Goal: Entertainment & Leisure: Consume media (video, audio)

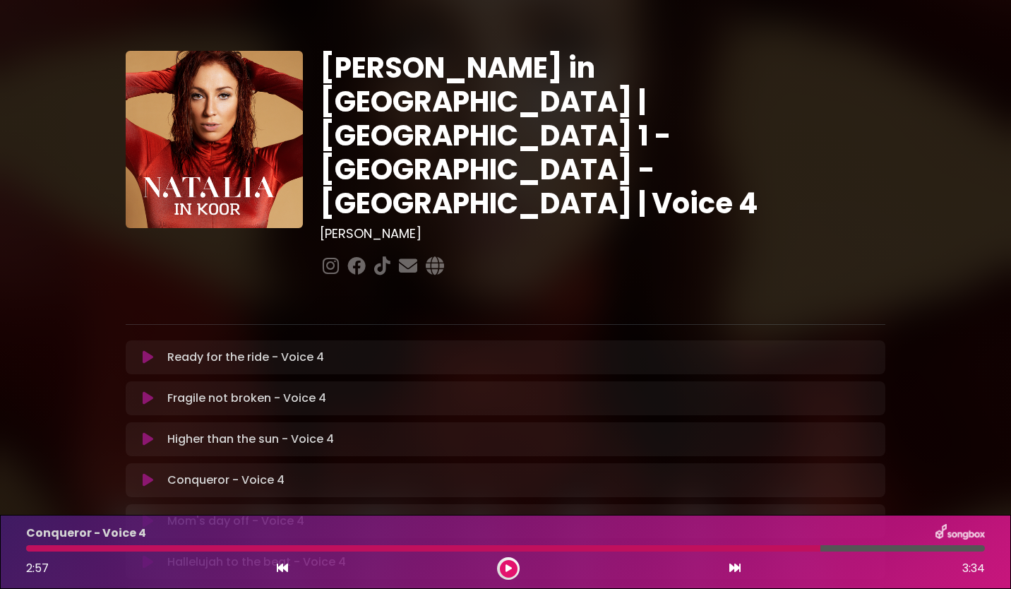
click at [500, 567] on button at bounding box center [509, 569] width 18 height 18
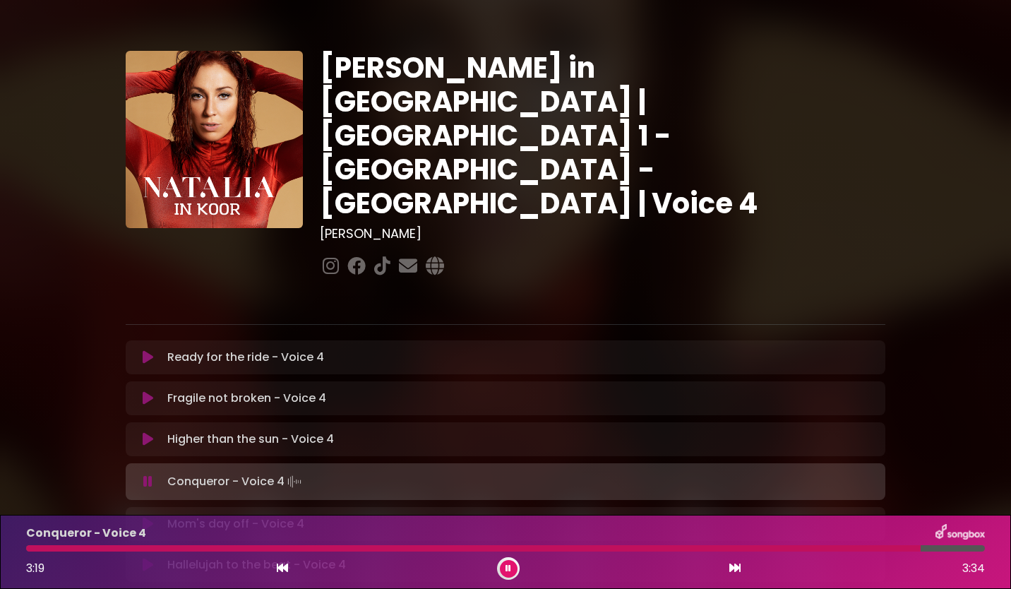
click at [514, 563] on button at bounding box center [509, 569] width 18 height 18
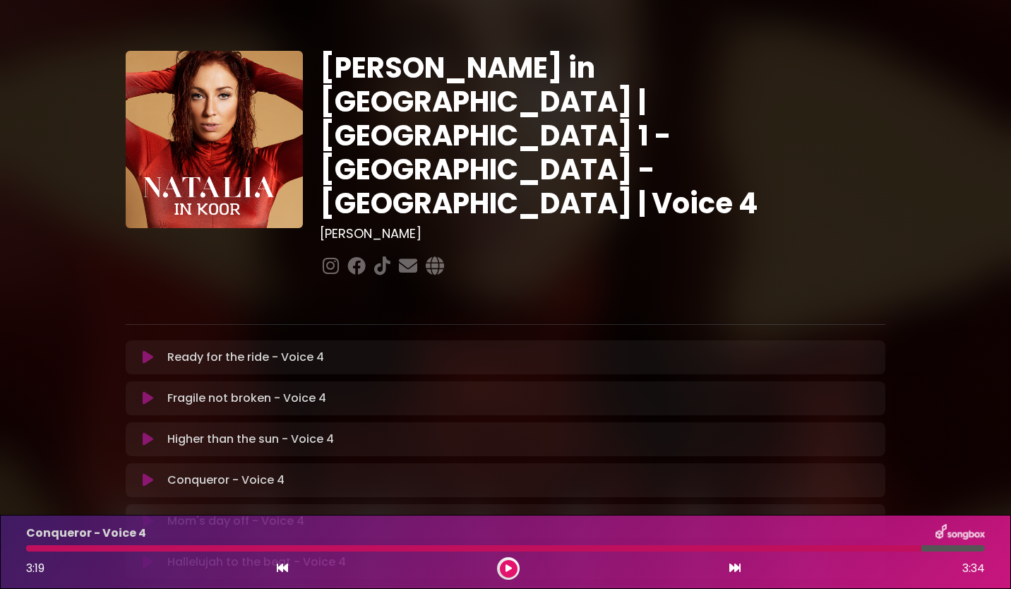
click at [786, 549] on div at bounding box center [473, 548] width 895 height 6
click at [508, 568] on icon at bounding box center [508, 568] width 6 height 8
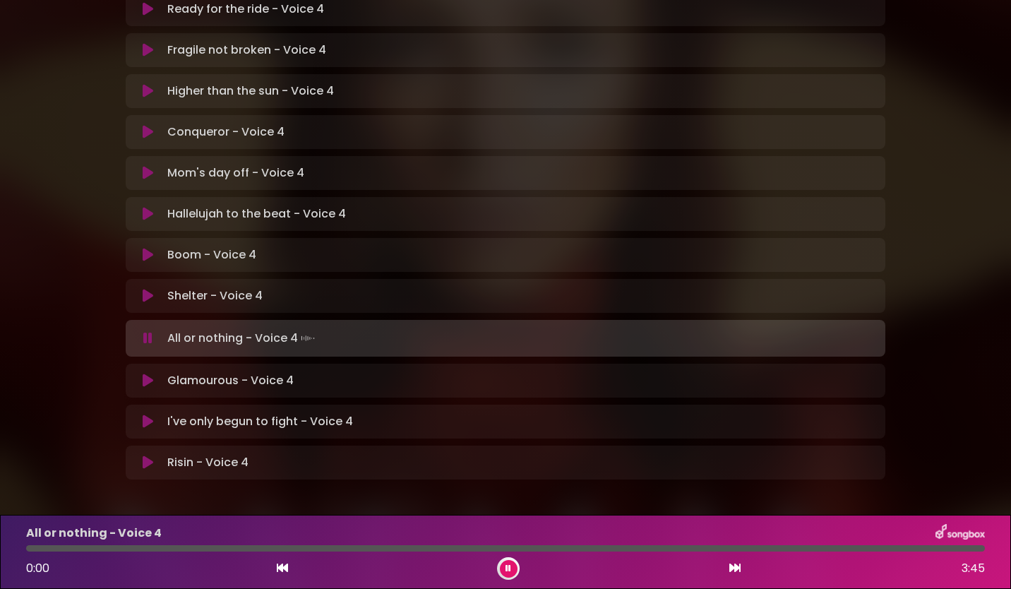
scroll to position [351, 0]
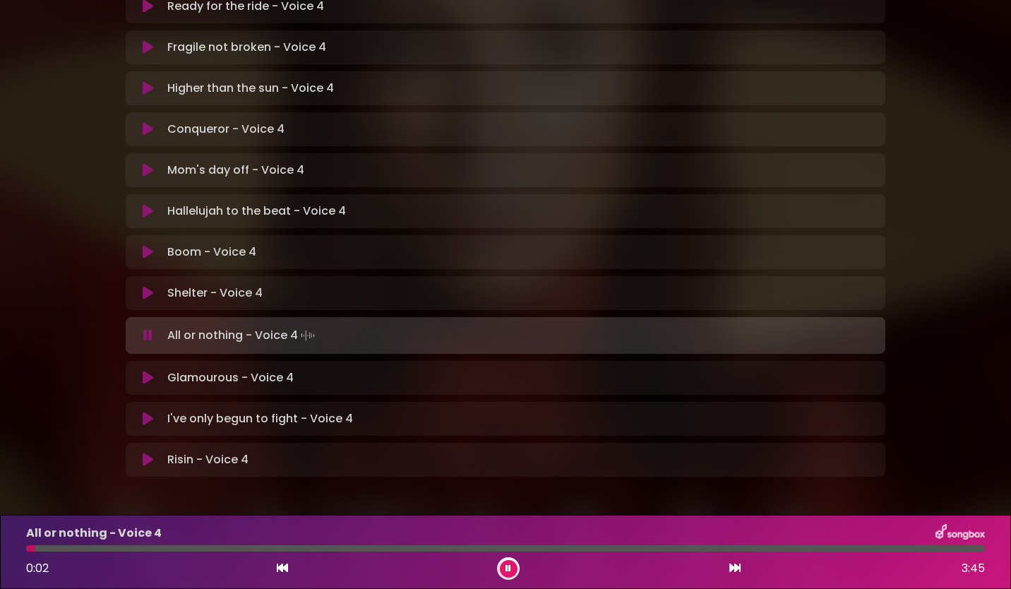
click at [510, 568] on icon at bounding box center [508, 568] width 6 height 8
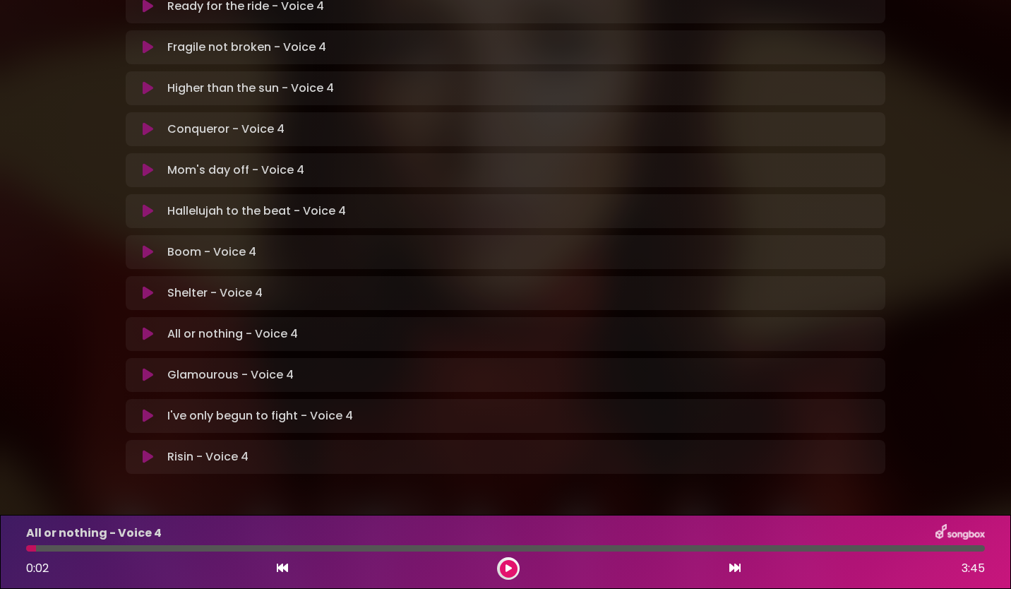
scroll to position [348, 0]
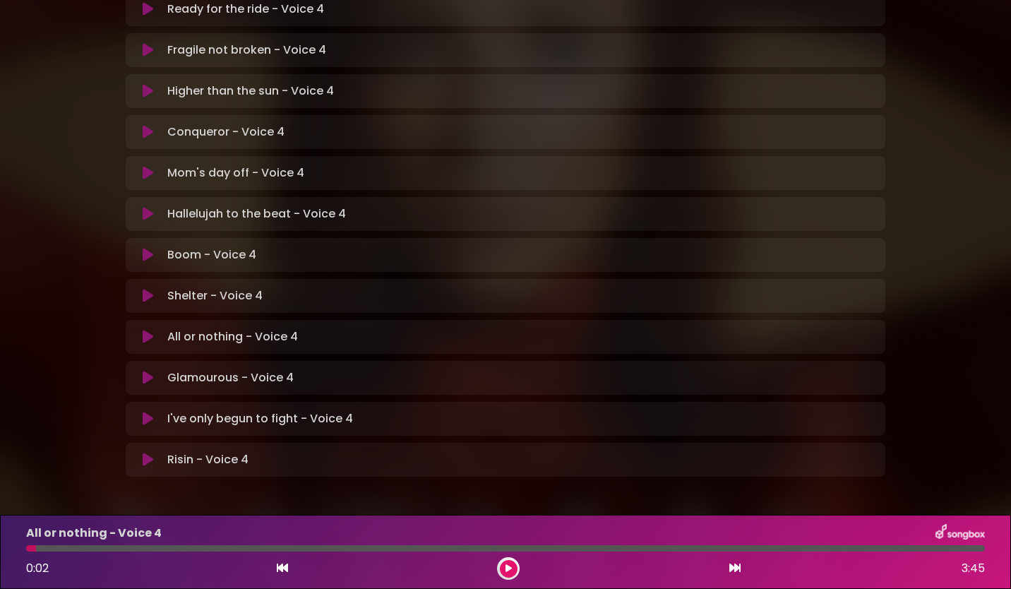
click at [505, 568] on button at bounding box center [509, 569] width 18 height 18
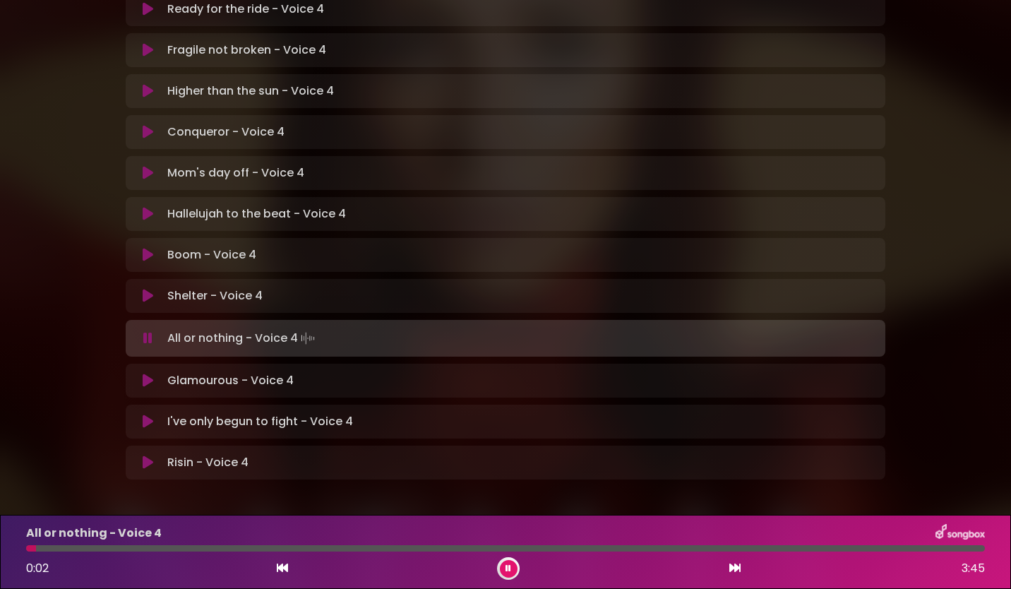
scroll to position [351, 0]
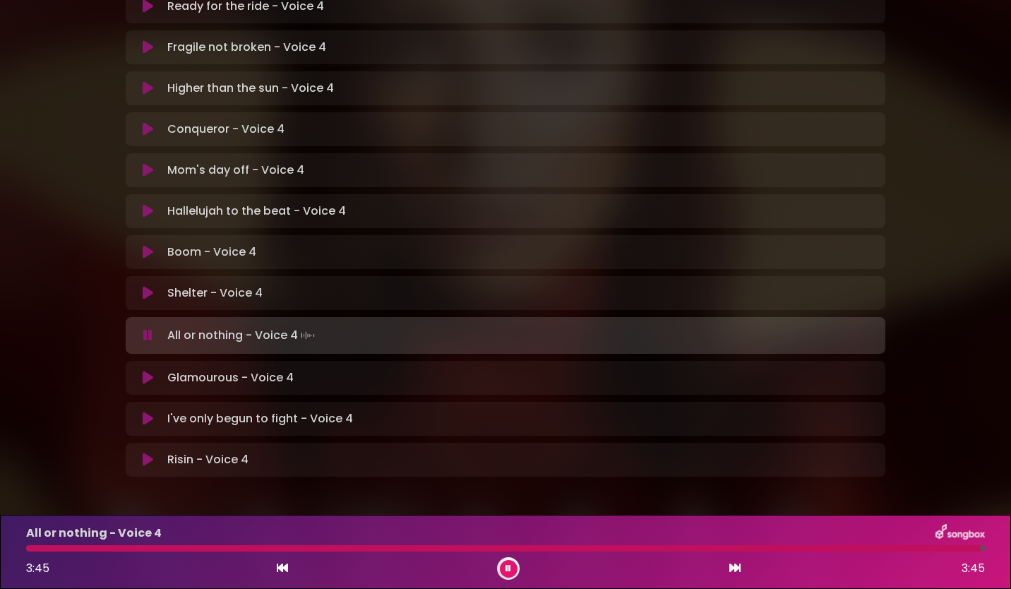
click at [512, 568] on button at bounding box center [509, 569] width 18 height 18
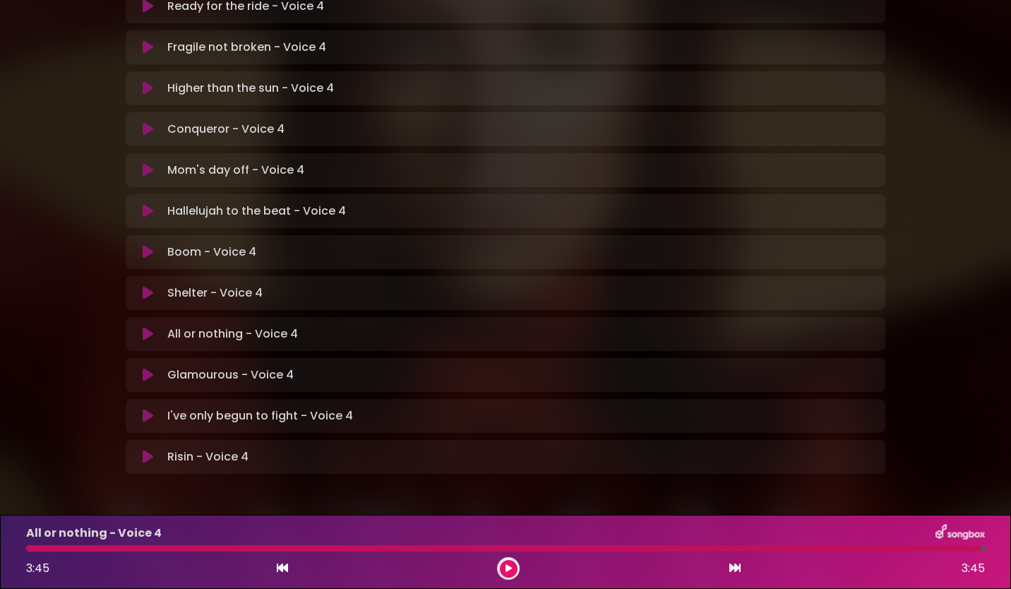
scroll to position [348, 0]
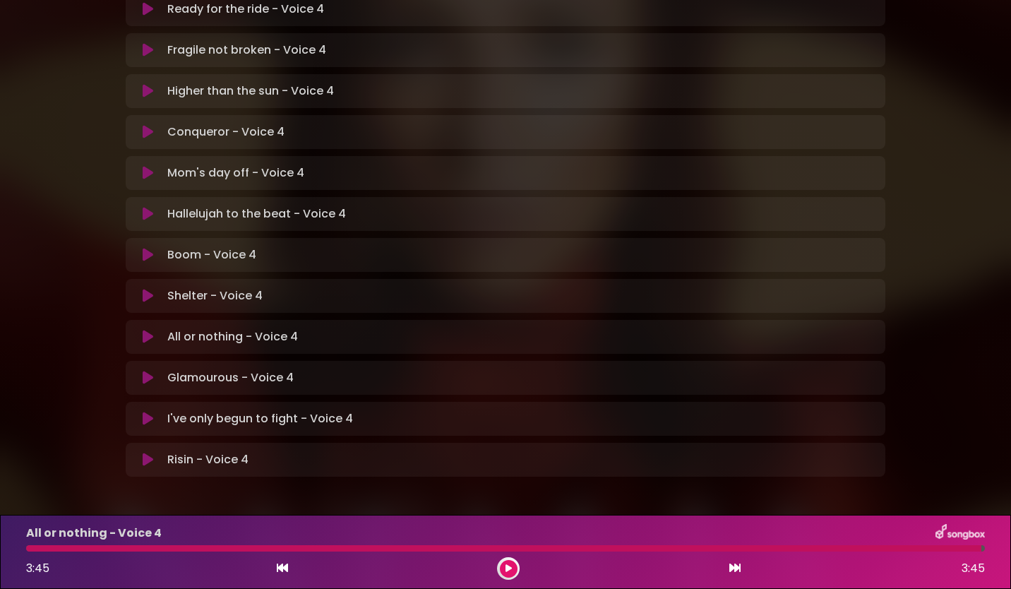
click at [508, 569] on icon at bounding box center [508, 568] width 6 height 8
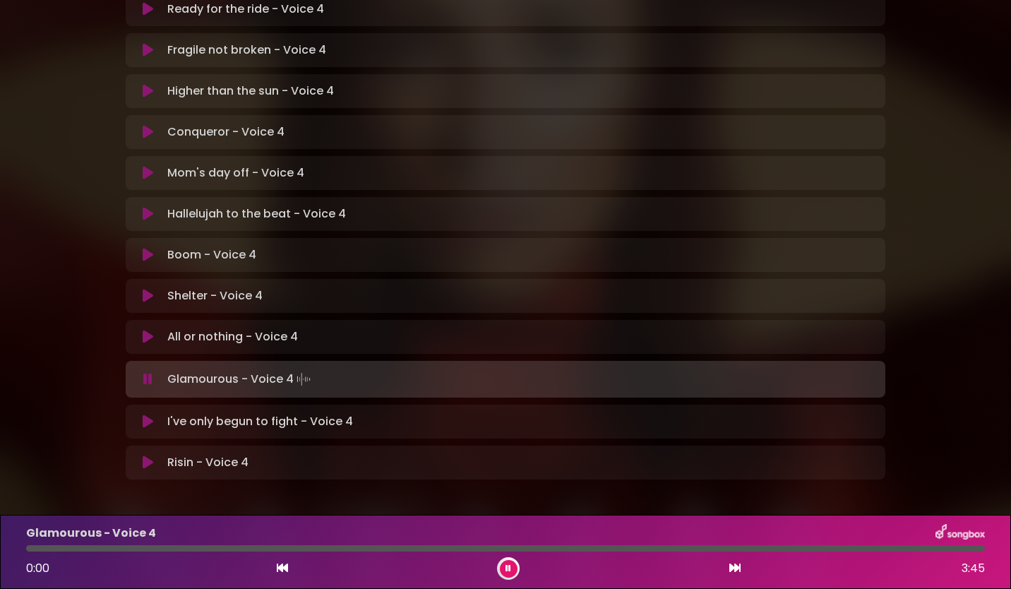
scroll to position [351, 0]
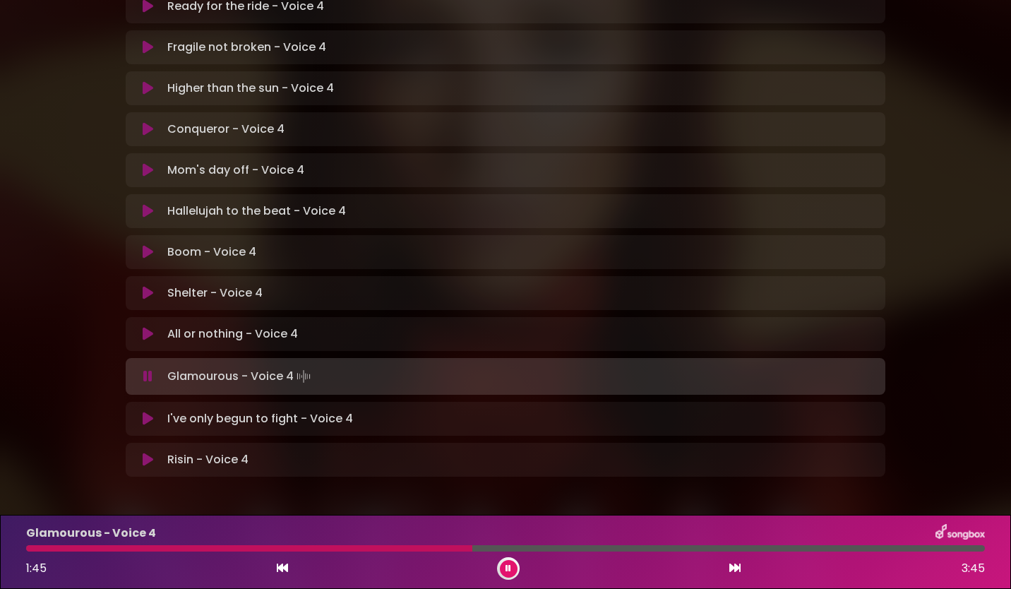
click at [509, 569] on icon at bounding box center [508, 568] width 6 height 8
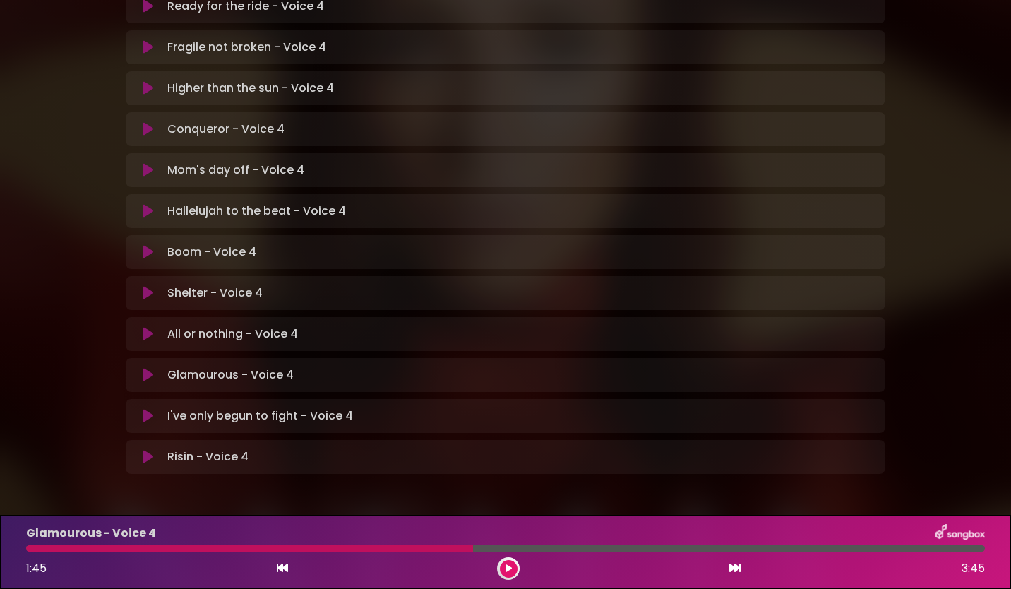
scroll to position [348, 0]
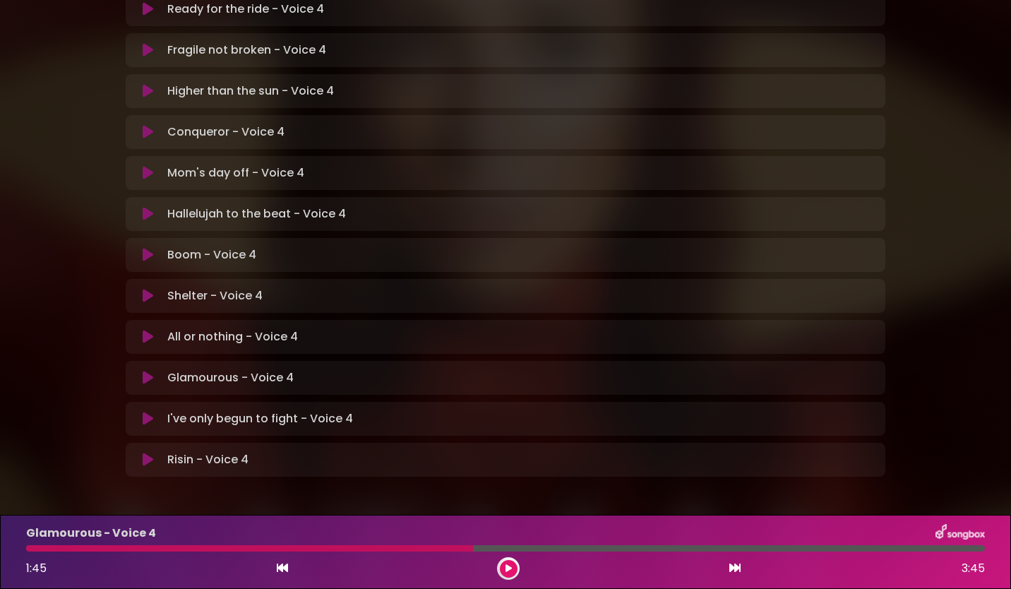
click at [508, 568] on icon at bounding box center [508, 568] width 6 height 8
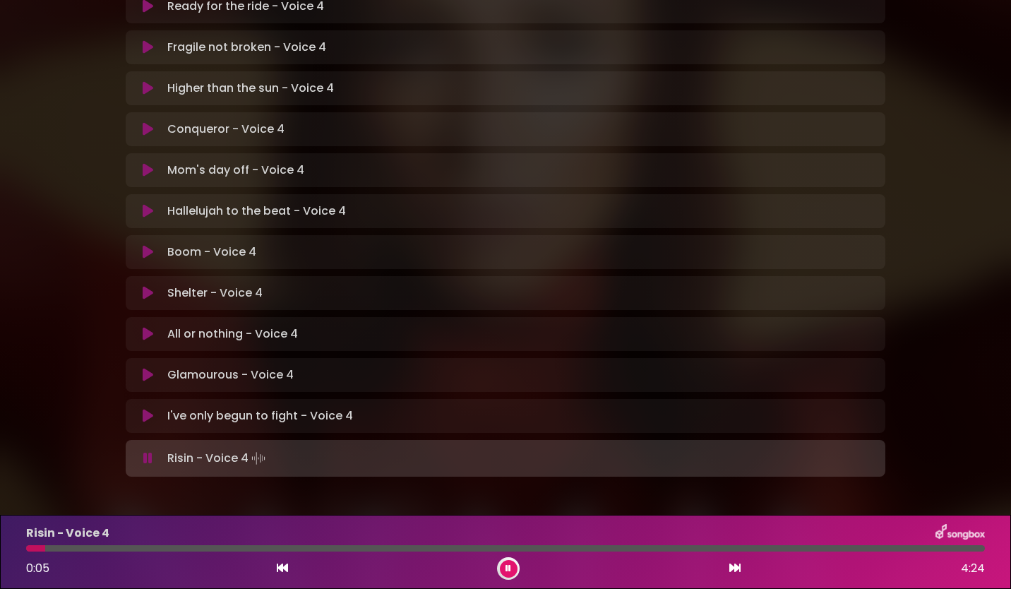
click at [512, 568] on button at bounding box center [509, 569] width 18 height 18
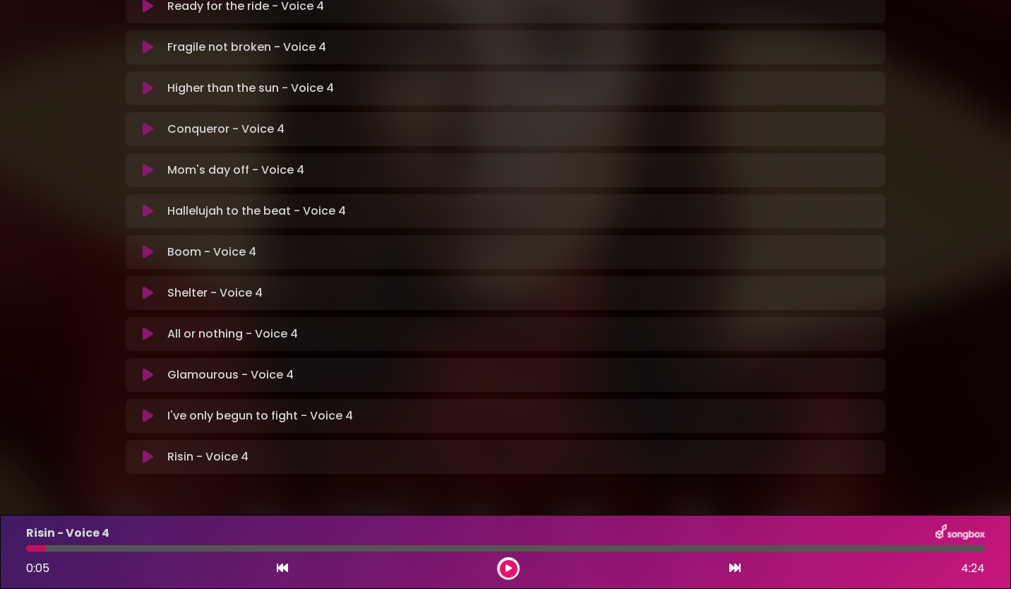
scroll to position [348, 0]
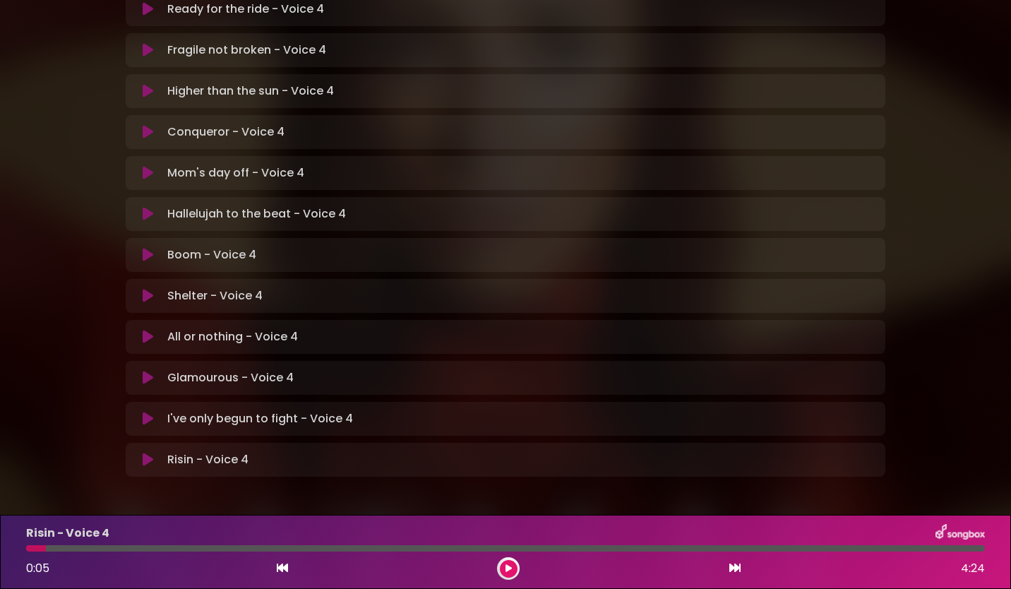
click at [508, 570] on icon at bounding box center [508, 568] width 6 height 8
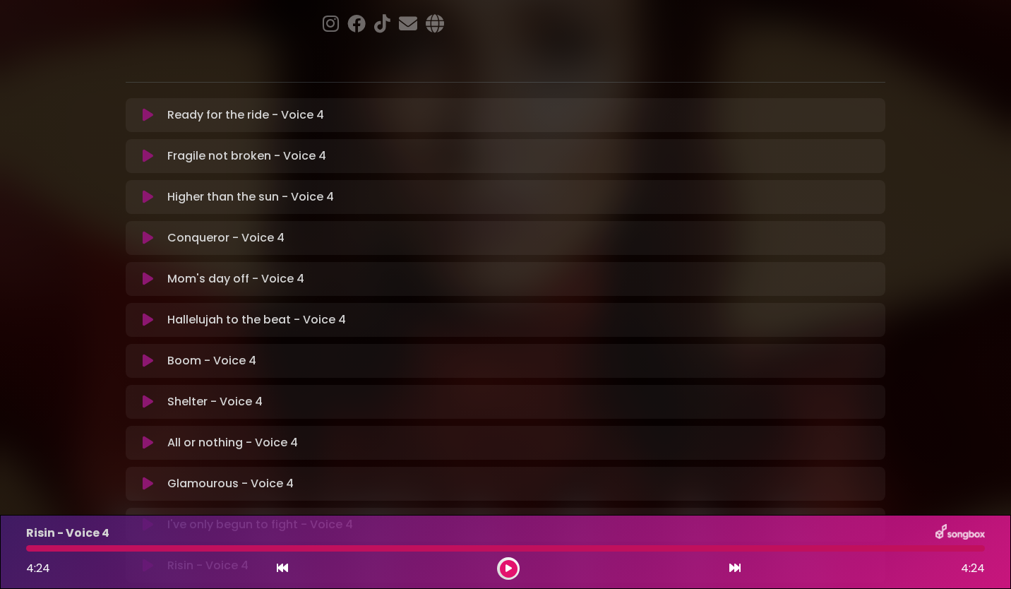
scroll to position [0, 0]
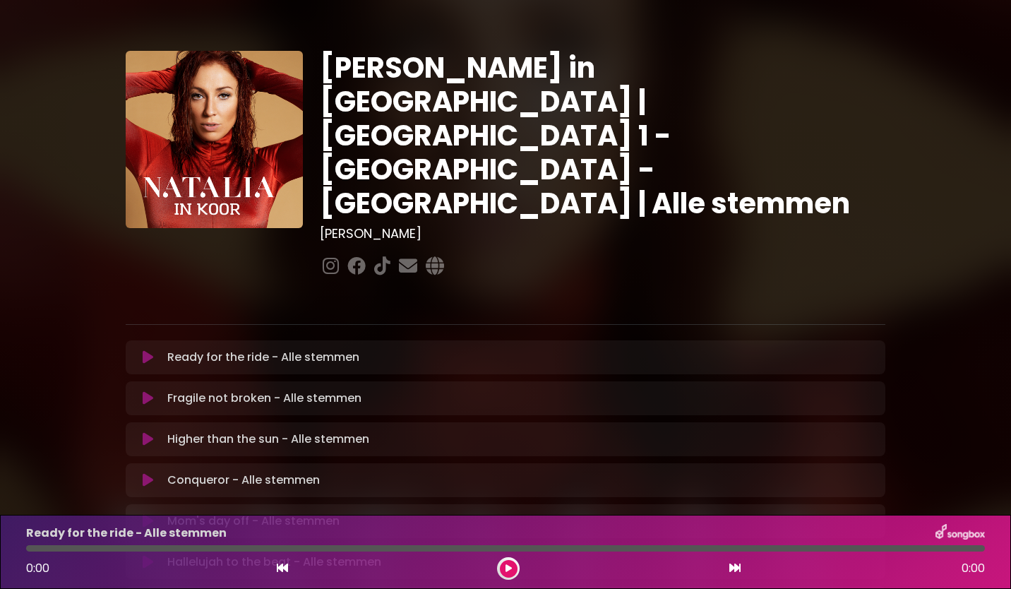
click at [505, 564] on icon at bounding box center [508, 568] width 6 height 8
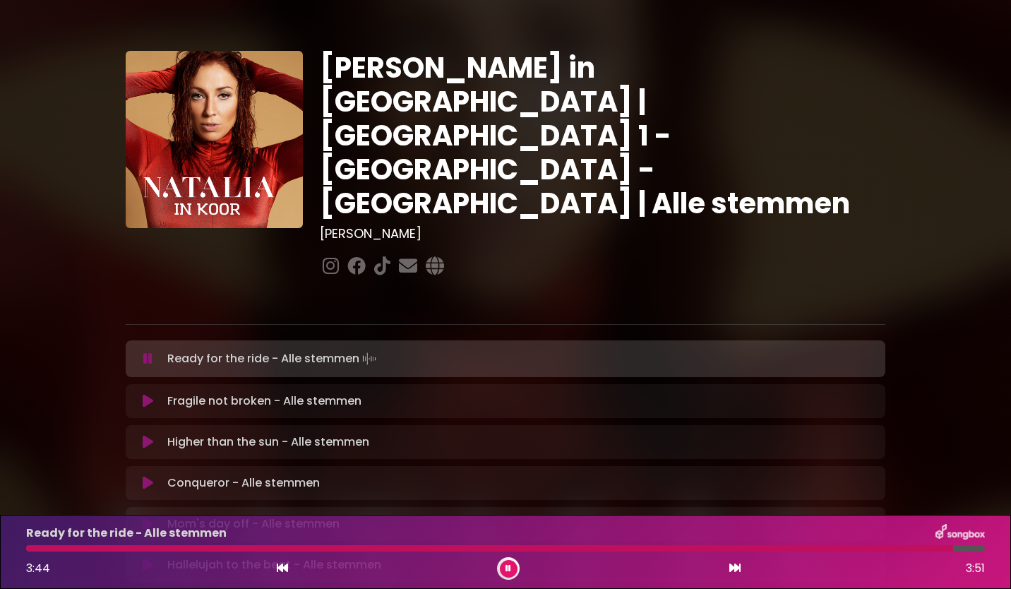
click at [511, 566] on button at bounding box center [509, 569] width 18 height 18
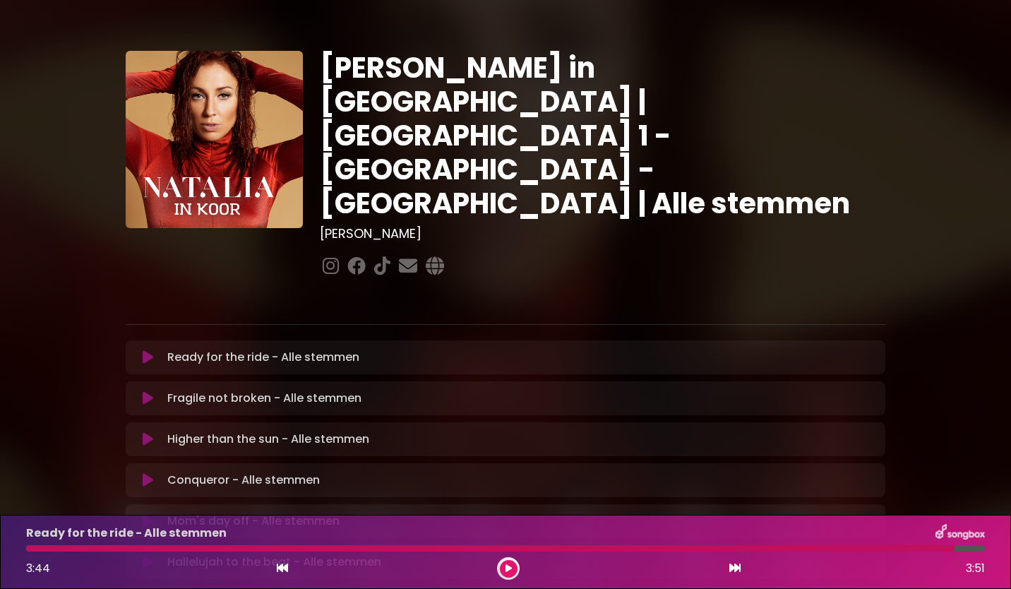
click at [505, 568] on icon at bounding box center [508, 568] width 6 height 8
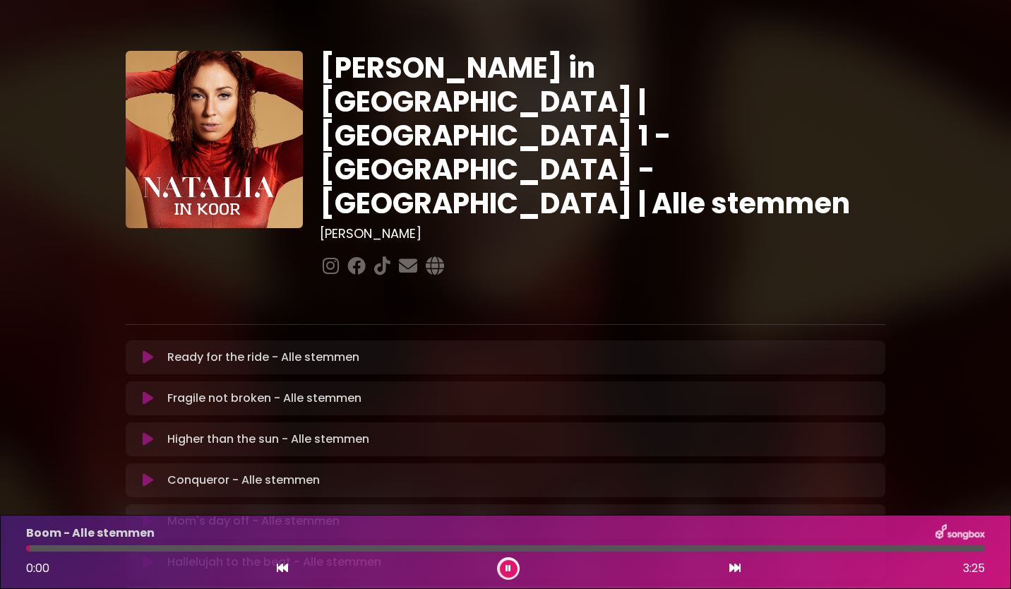
click at [512, 568] on button at bounding box center [509, 569] width 18 height 18
click at [513, 572] on button at bounding box center [509, 569] width 18 height 18
click at [510, 566] on icon at bounding box center [508, 568] width 6 height 8
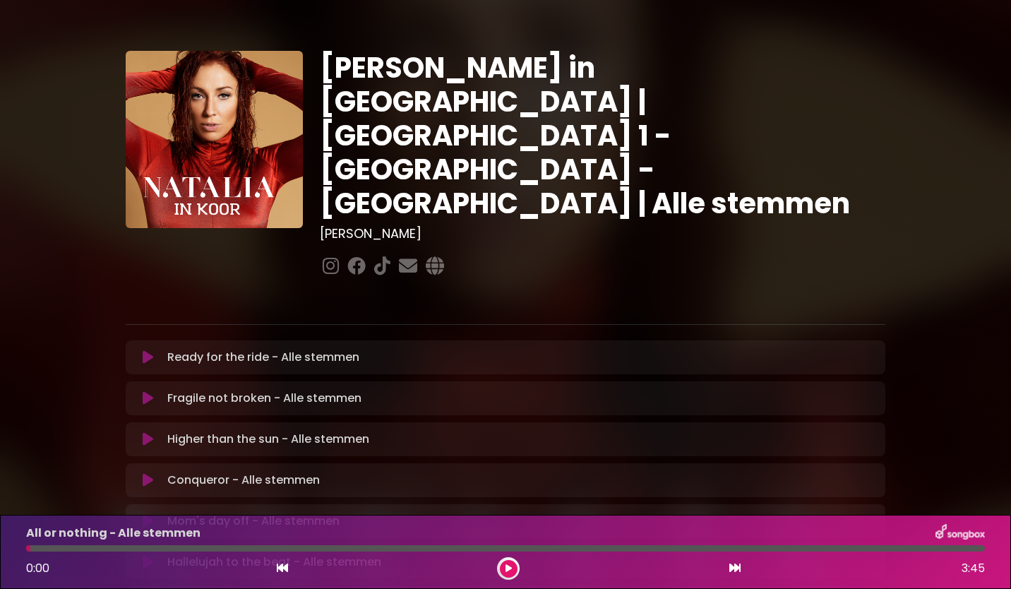
click at [510, 566] on icon at bounding box center [508, 568] width 6 height 8
